Goal: Task Accomplishment & Management: Manage account settings

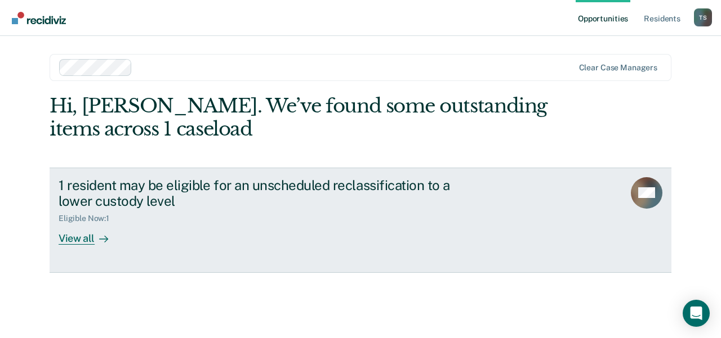
click at [88, 238] on div "View all" at bounding box center [90, 234] width 63 height 22
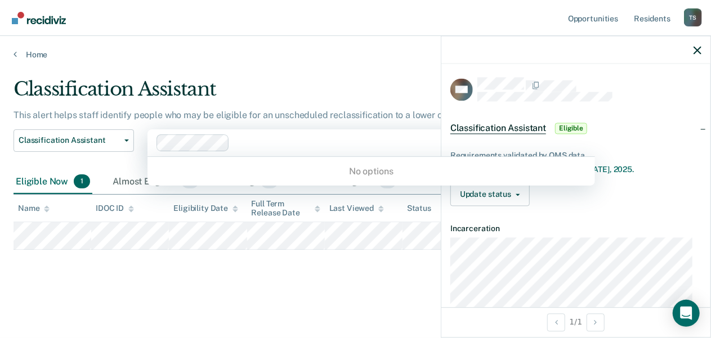
click at [379, 144] on div at bounding box center [365, 142] width 263 height 13
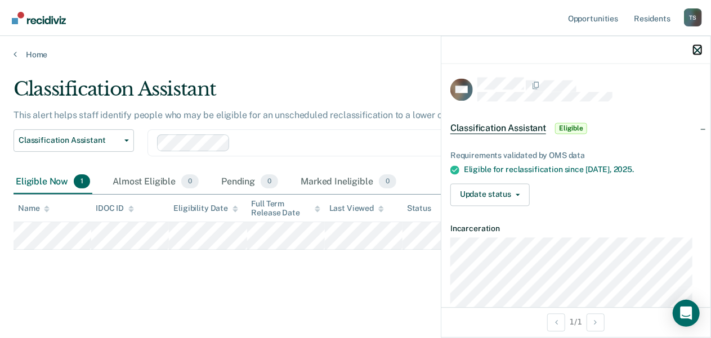
click at [697, 50] on icon "button" at bounding box center [698, 50] width 8 height 8
click at [511, 194] on span "button" at bounding box center [515, 195] width 9 height 2
click at [570, 176] on div "Requirements validated by OMS data Eligible for reclassification since [DATE]. …" at bounding box center [575, 174] width 269 height 82
click at [392, 143] on div at bounding box center [366, 142] width 262 height 13
click at [319, 74] on main "Classification Assistant This alert helps staff identify people who may be elig…" at bounding box center [355, 197] width 711 height 275
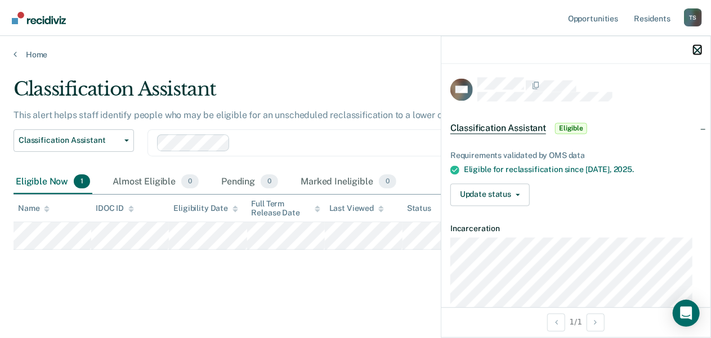
click at [699, 51] on icon "button" at bounding box center [698, 50] width 8 height 8
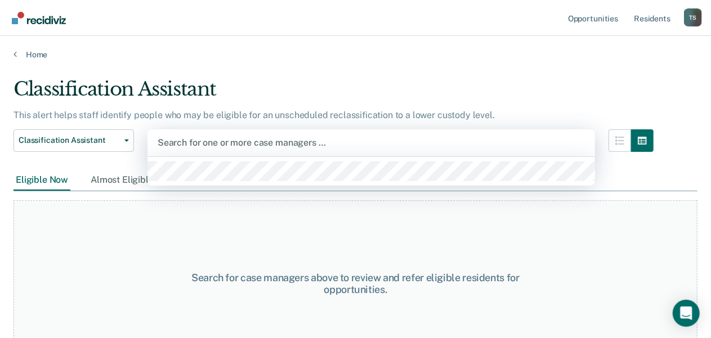
click at [252, 142] on div at bounding box center [371, 142] width 427 height 13
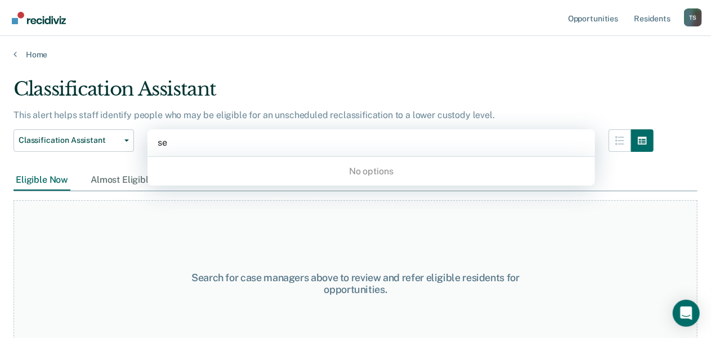
type input "s"
type input "d"
type input "s"
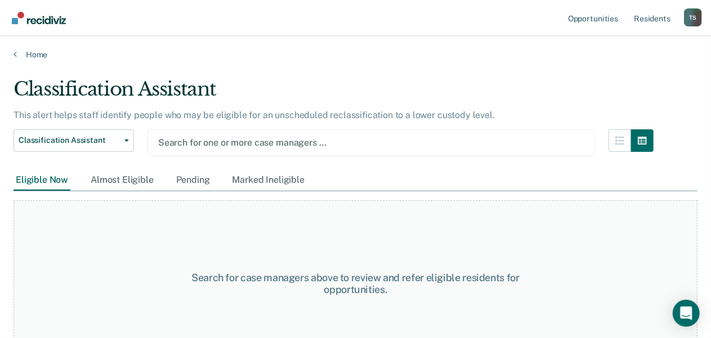
click at [329, 147] on div at bounding box center [371, 142] width 426 height 13
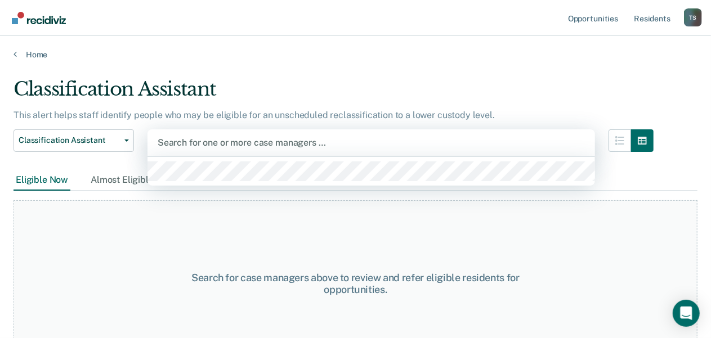
click at [296, 136] on div at bounding box center [371, 142] width 427 height 13
type input "o"
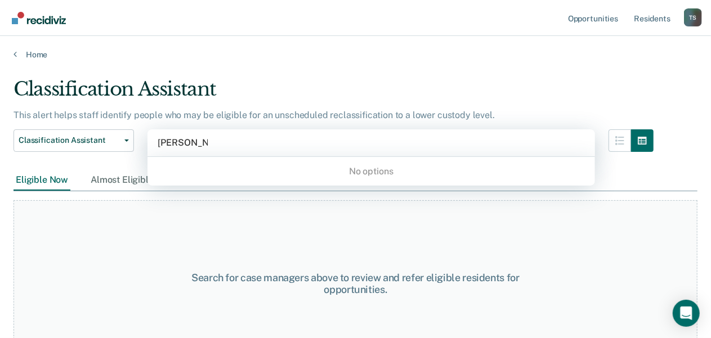
click at [366, 170] on div "No options" at bounding box center [371, 172] width 448 height 20
type input "d"
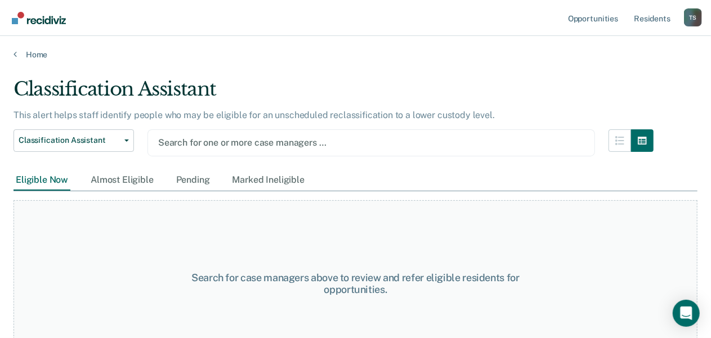
click at [509, 92] on div "Classification Assistant" at bounding box center [334, 94] width 640 height 32
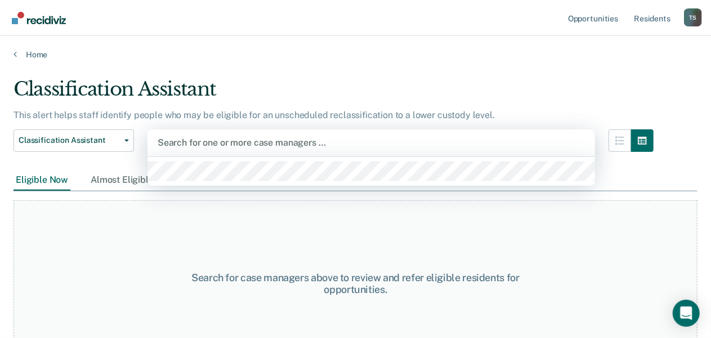
click at [251, 140] on div at bounding box center [371, 142] width 427 height 13
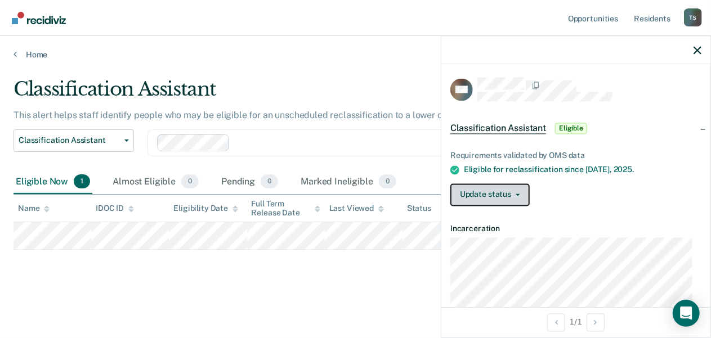
click at [507, 191] on button "Update status" at bounding box center [489, 195] width 79 height 23
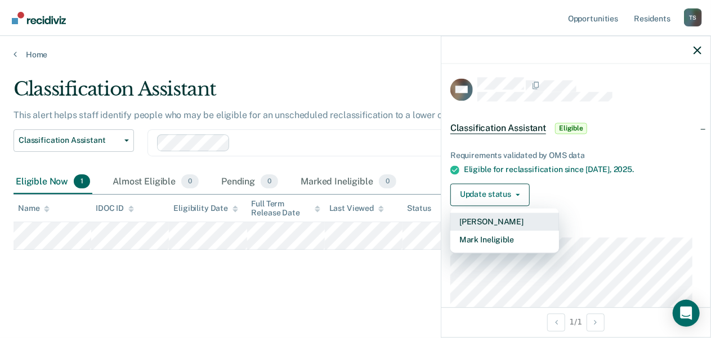
click at [502, 220] on button "[PERSON_NAME]" at bounding box center [504, 222] width 109 height 18
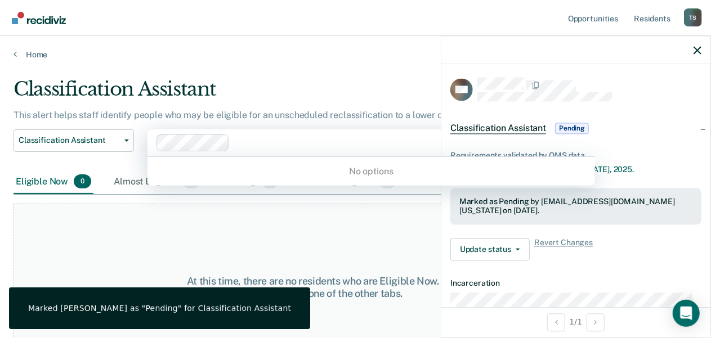
click at [363, 149] on div at bounding box center [328, 143] width 342 height 17
click at [320, 65] on main "Classification Assistant This alert helps staff identify people who may be elig…" at bounding box center [355, 197] width 711 height 275
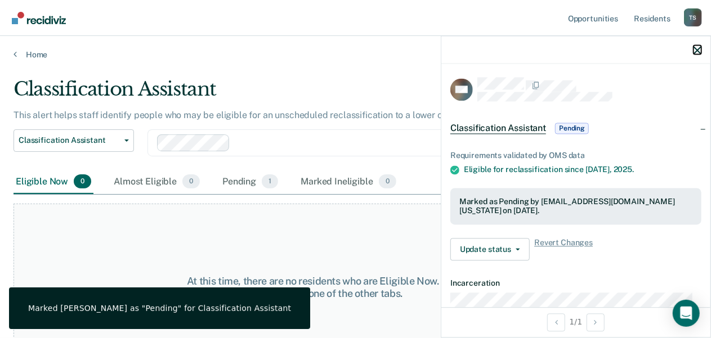
click at [698, 53] on icon "button" at bounding box center [698, 50] width 8 height 8
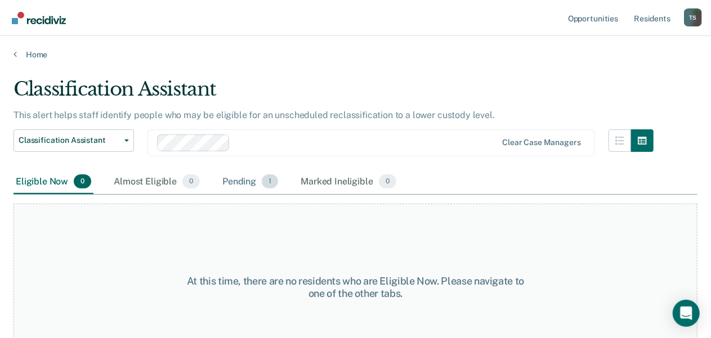
click at [256, 185] on div "Pending 1" at bounding box center [250, 182] width 60 height 25
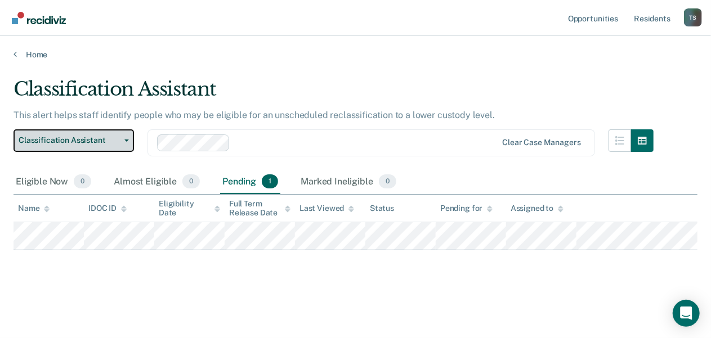
click at [126, 145] on button "Classification Assistant" at bounding box center [74, 140] width 120 height 23
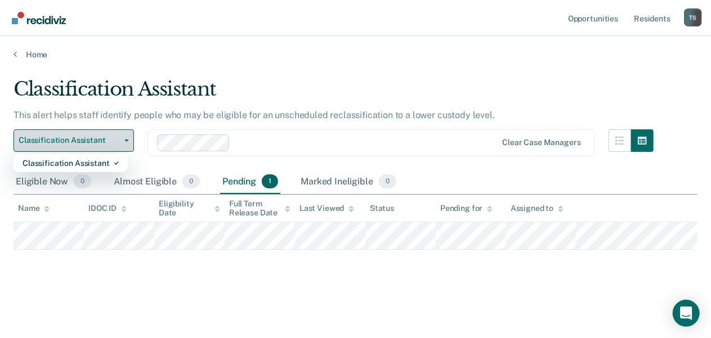
click at [126, 145] on button "Classification Assistant" at bounding box center [74, 140] width 120 height 23
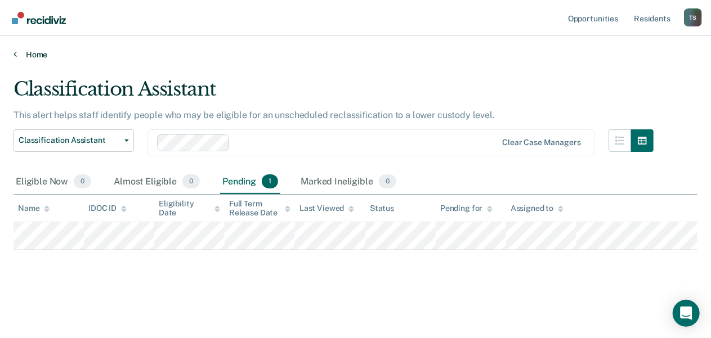
click at [14, 56] on icon at bounding box center [15, 54] width 3 height 9
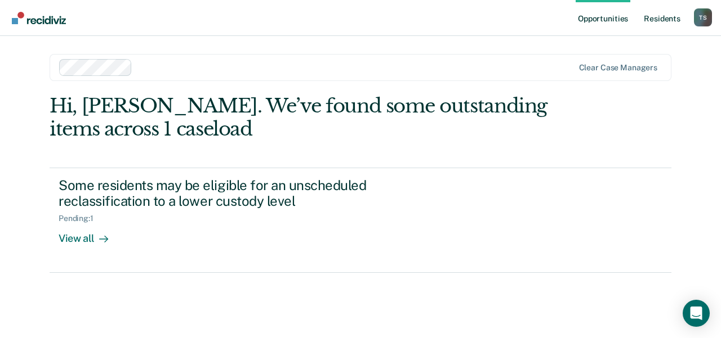
click at [644, 13] on link "Resident s" at bounding box center [661, 18] width 41 height 36
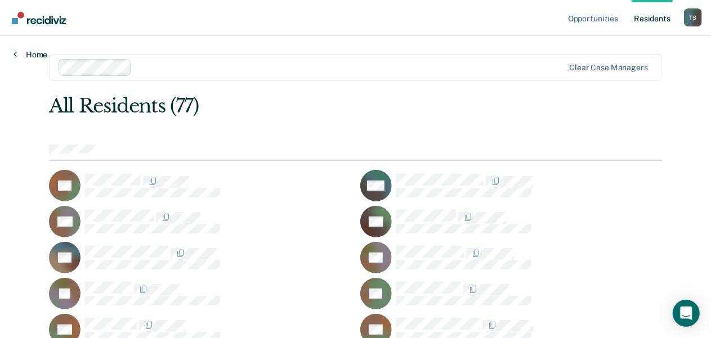
click at [34, 52] on link "Home" at bounding box center [31, 55] width 34 height 10
